Goal: Information Seeking & Learning: Check status

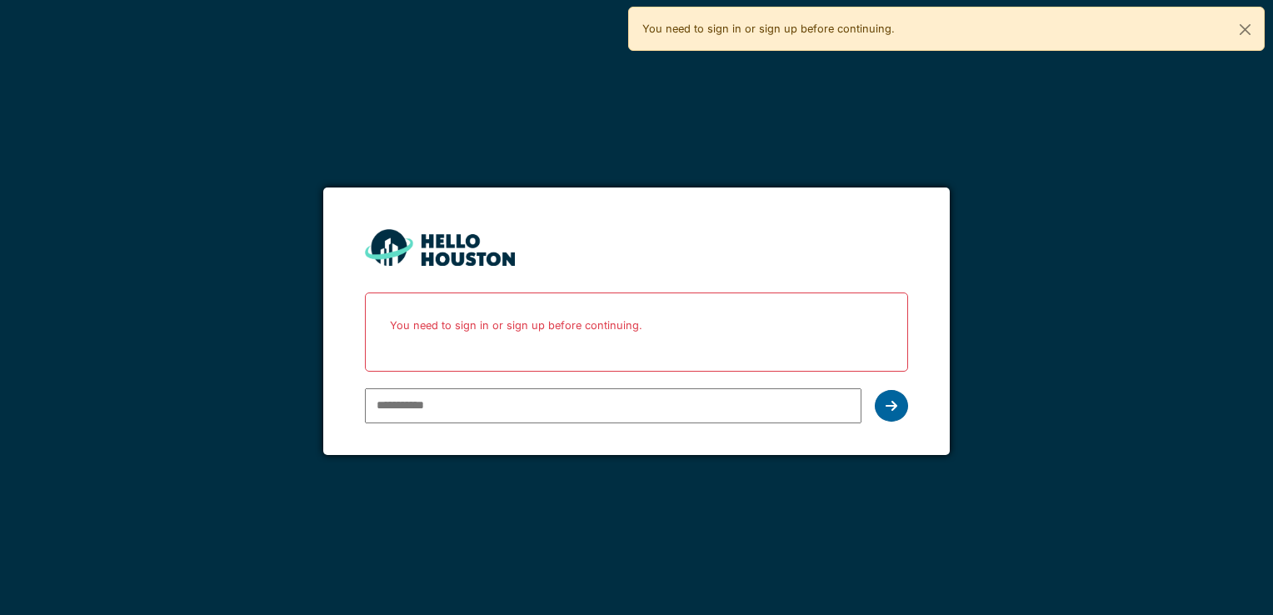
type input "**********"
click at [880, 399] on div at bounding box center [891, 406] width 33 height 32
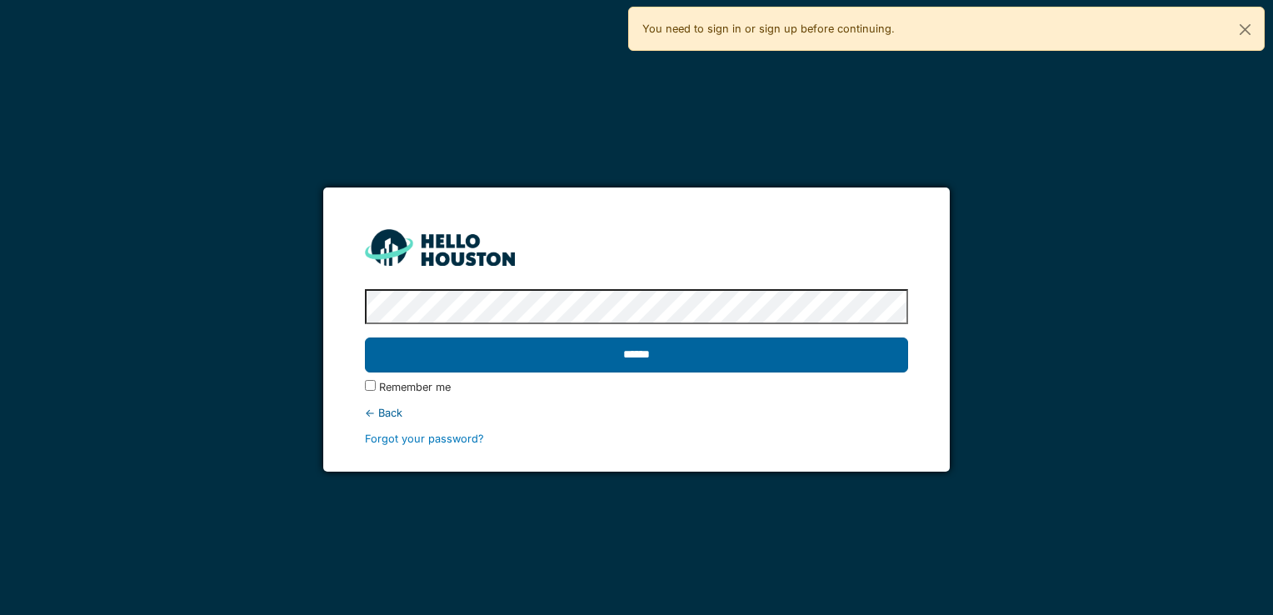
click at [622, 355] on input "******" at bounding box center [636, 355] width 543 height 35
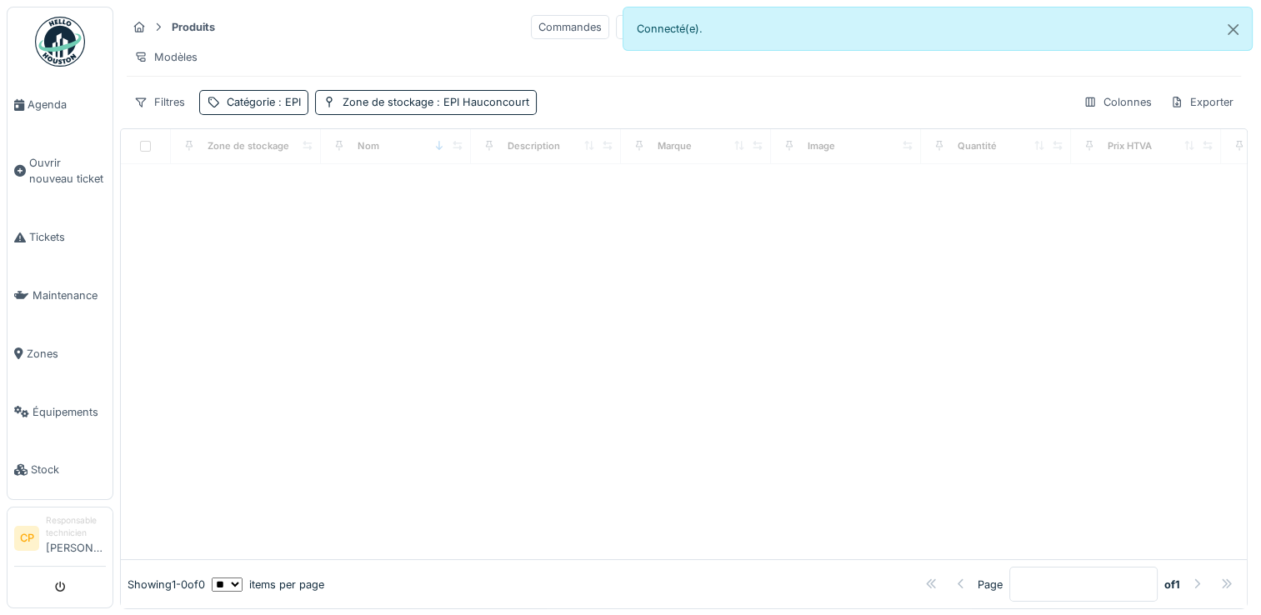
click at [53, 236] on span "Tickets" at bounding box center [67, 237] width 77 height 16
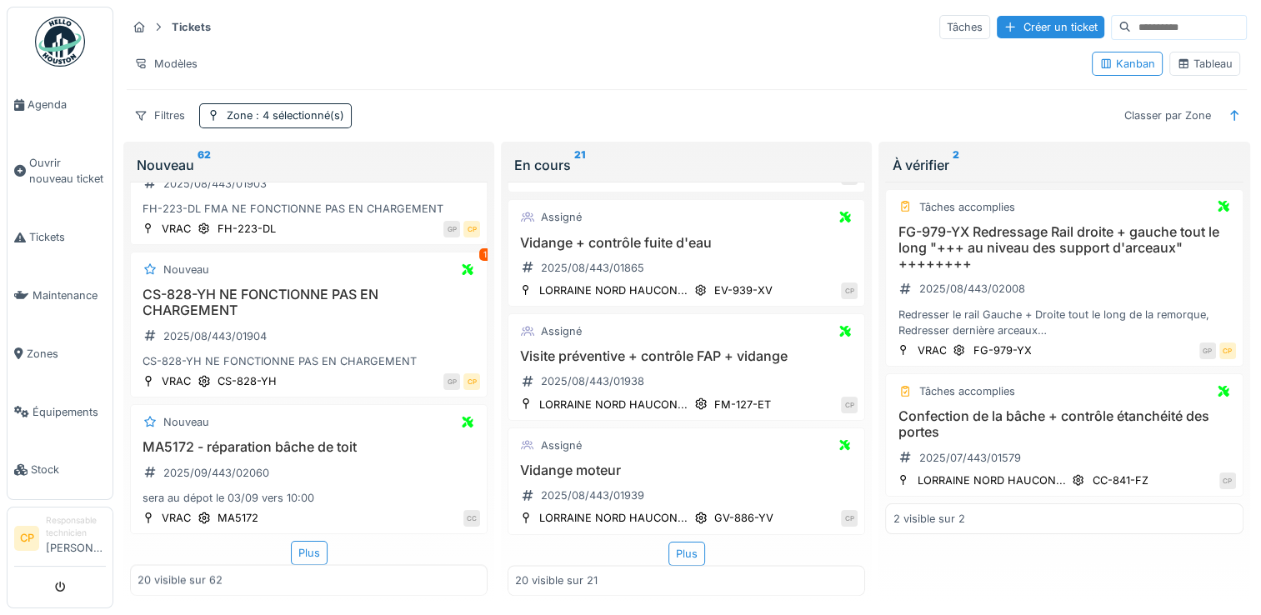
scroll to position [2682, 0]
click at [303, 543] on div "Plus" at bounding box center [309, 553] width 37 height 24
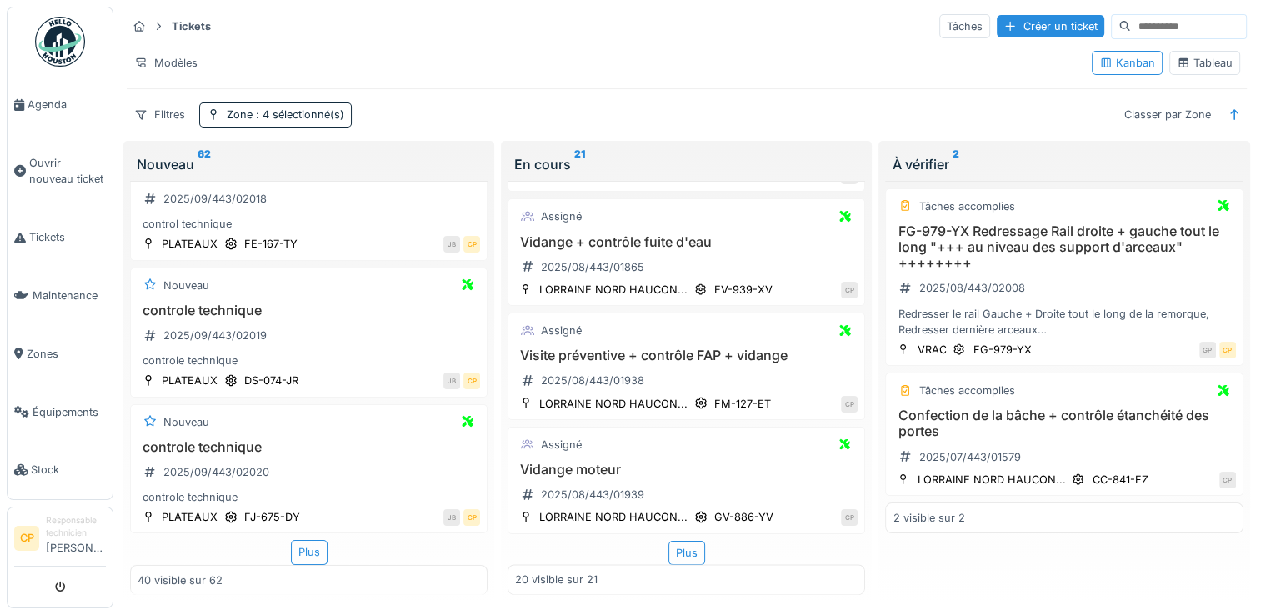
scroll to position [13, 0]
click at [295, 540] on div "Plus" at bounding box center [309, 552] width 37 height 24
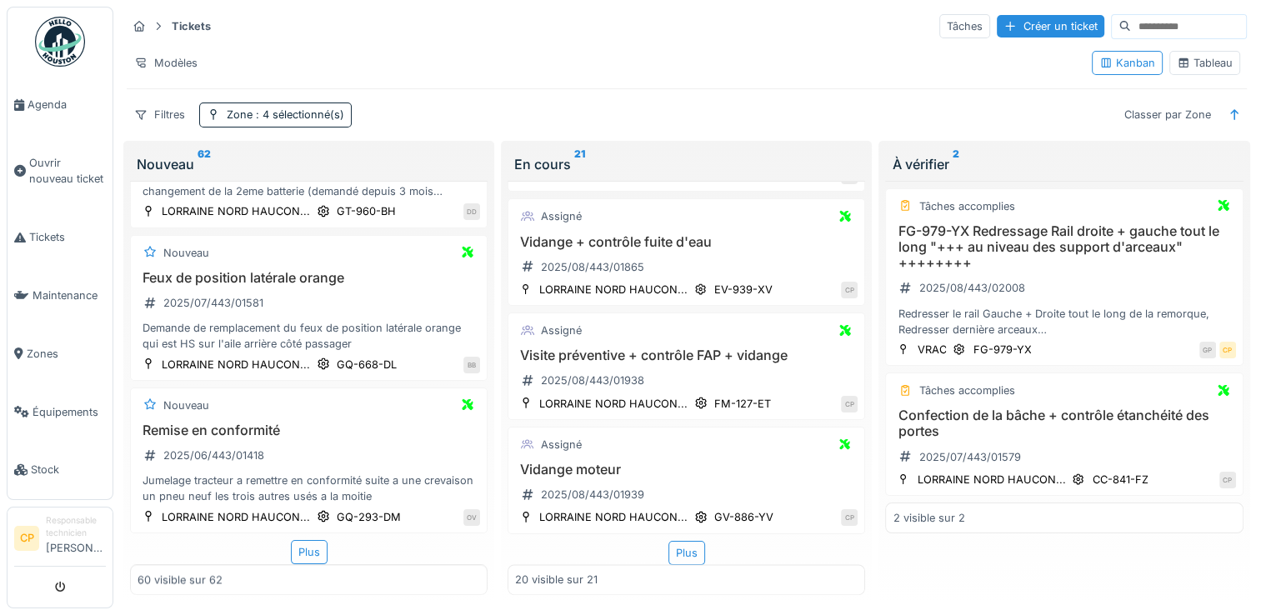
scroll to position [8435, 0]
click at [308, 540] on div "Plus" at bounding box center [309, 552] width 37 height 24
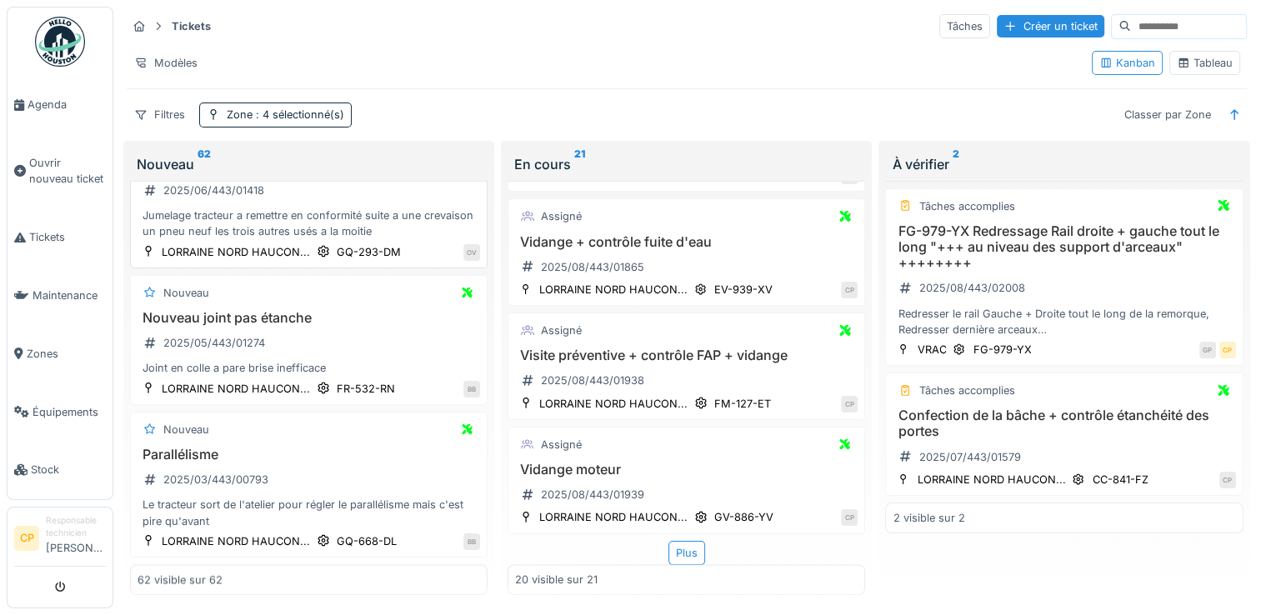
scroll to position [8699, 0]
click at [1160, 17] on input at bounding box center [1188, 26] width 115 height 23
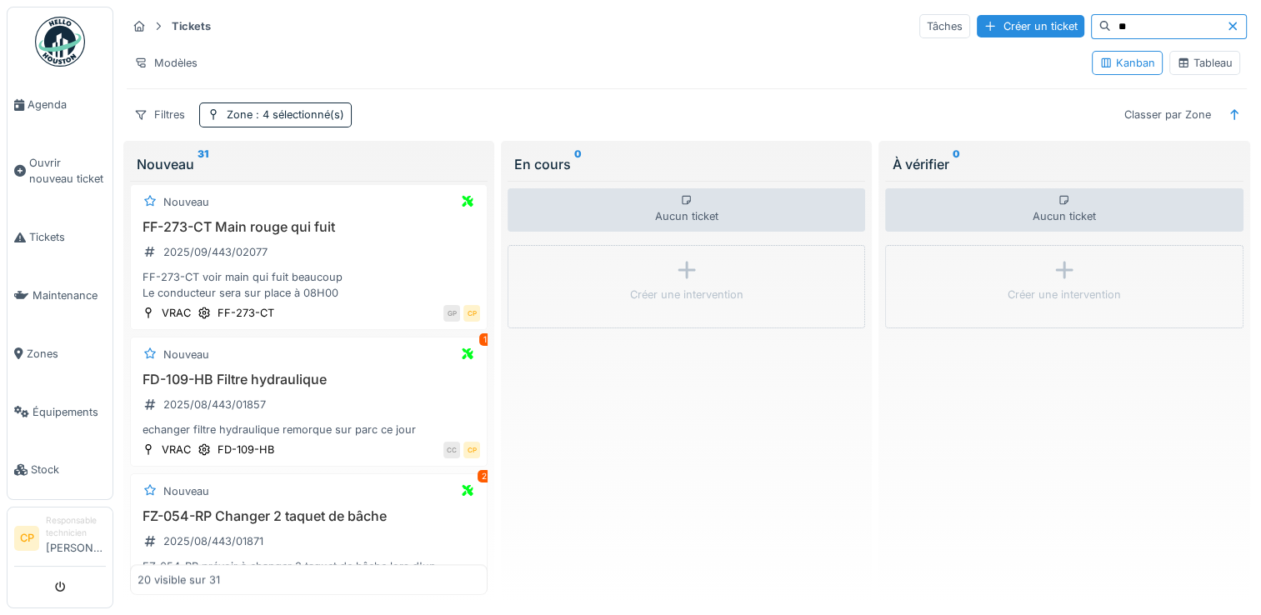
scroll to position [1750, 0]
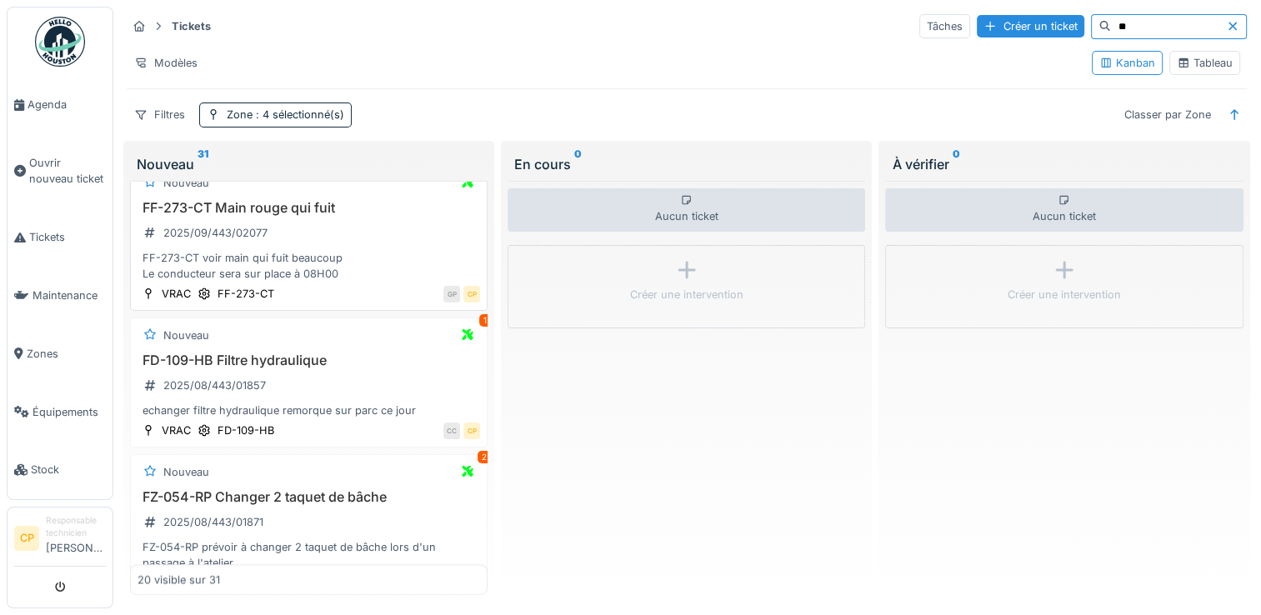
type input "**"
click at [283, 254] on div "FF-273-CT voir main qui fuit beaucoup Le conducteur sera sur place à 08H00" at bounding box center [309, 266] width 343 height 32
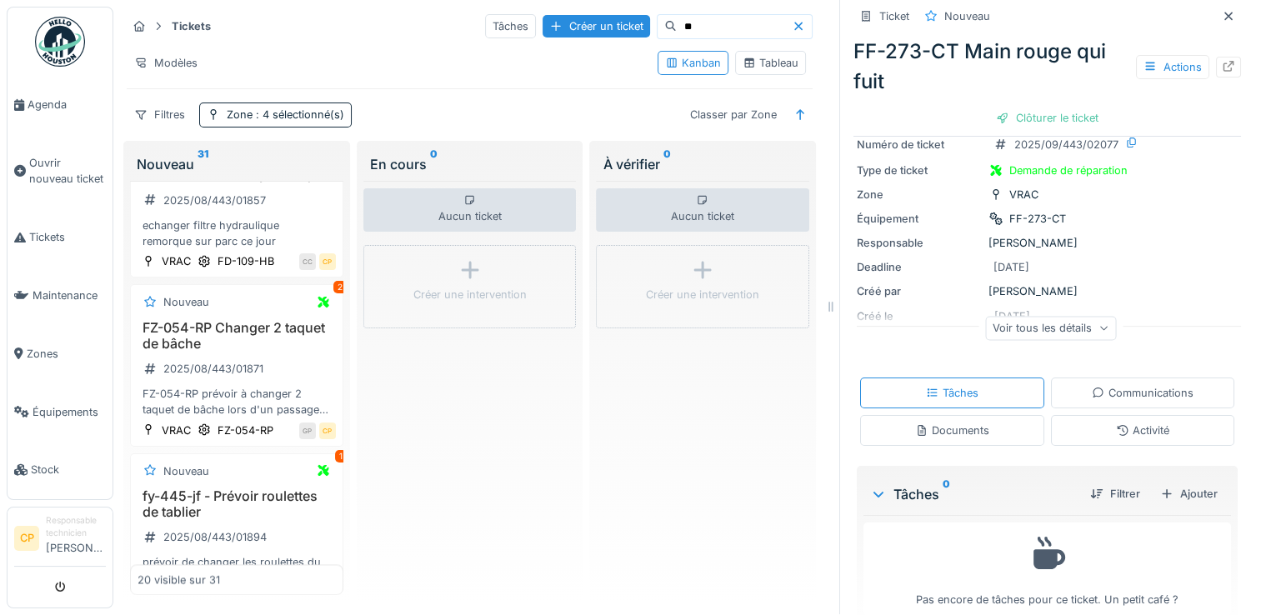
scroll to position [107, 0]
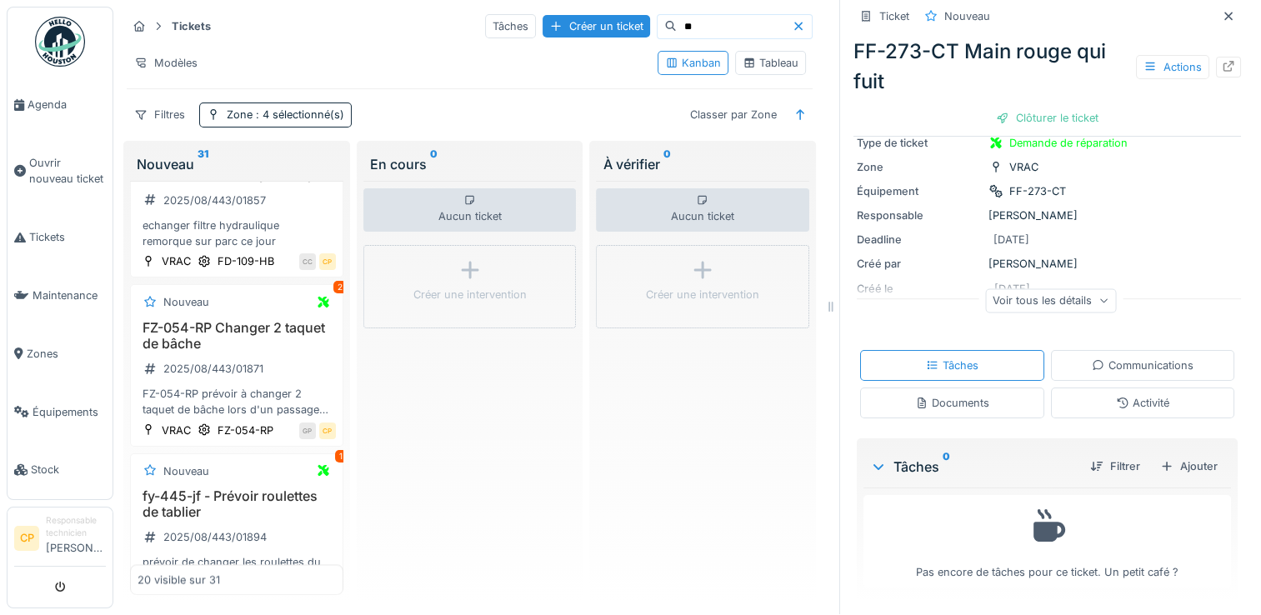
click at [1098, 297] on icon at bounding box center [1103, 301] width 10 height 8
